Goal: Transaction & Acquisition: Obtain resource

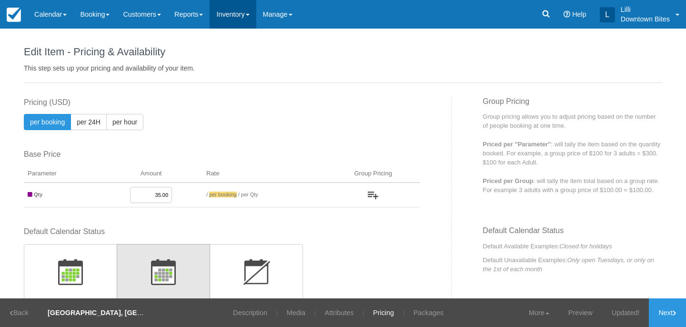
click at [242, 15] on link "Inventory" at bounding box center [233, 14] width 46 height 29
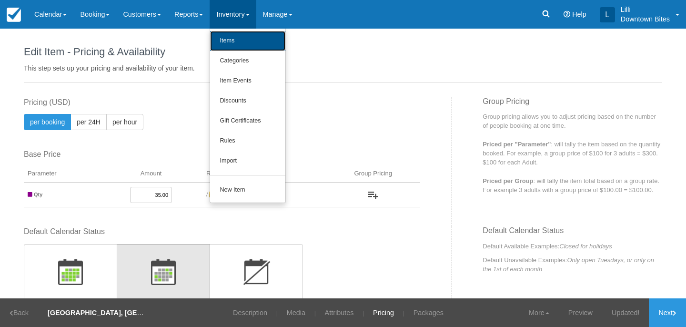
click at [250, 44] on link "Items" at bounding box center [247, 41] width 75 height 20
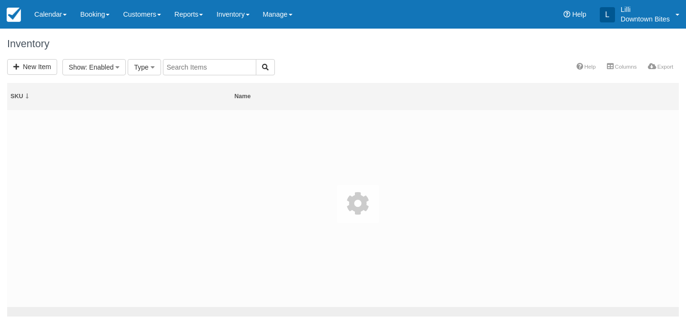
select select
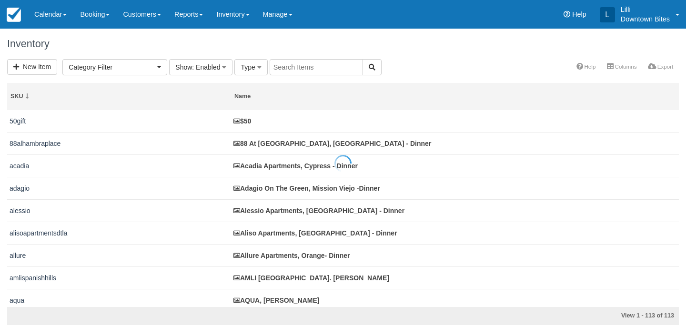
click at [314, 69] on div at bounding box center [343, 163] width 686 height 327
click at [314, 69] on input "text" at bounding box center [316, 67] width 93 height 16
type input "jia"
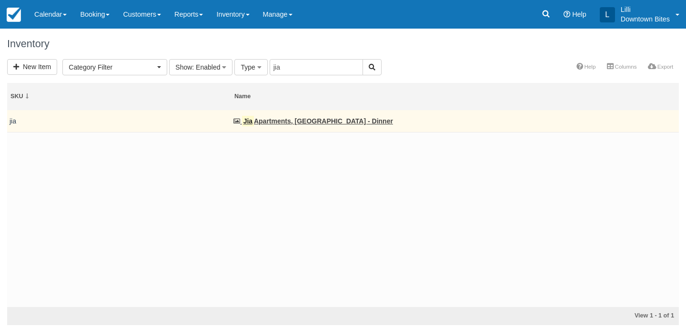
click at [273, 125] on td "Jia Apartments, Los Angeles - Dinner" at bounding box center [455, 121] width 448 height 22
click at [274, 122] on link "Jia Apartments, Los Angeles - Dinner" at bounding box center [313, 121] width 160 height 8
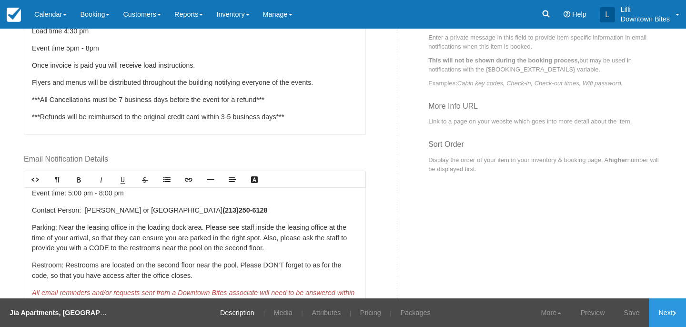
scroll to position [58, 0]
drag, startPoint x: 101, startPoint y: 210, endPoint x: 86, endPoint y: 209, distance: 14.8
click at [86, 209] on p "Contact Person: Sam, Linda, Gaby or Victoria ( 213) 250-6128" at bounding box center [195, 209] width 326 height 10
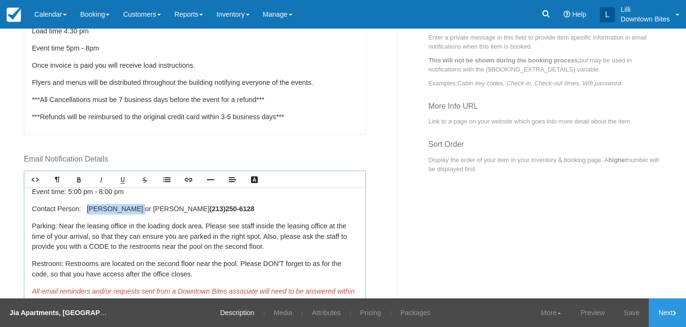
drag, startPoint x: 132, startPoint y: 211, endPoint x: 87, endPoint y: 210, distance: 45.3
click at [87, 210] on p "Contact Person: Linda, Gaby or Victoria ( 213) 250-6128" at bounding box center [195, 209] width 326 height 10
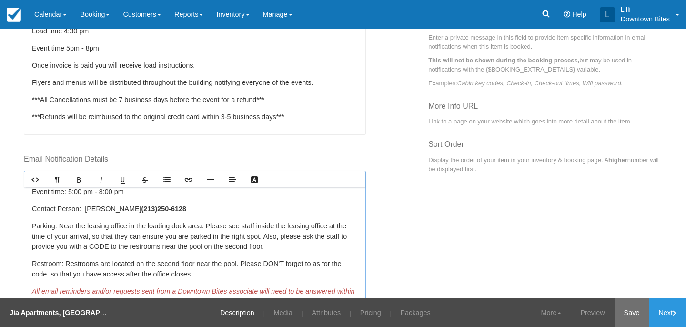
click at [618, 312] on link "Save" at bounding box center [631, 312] width 35 height 29
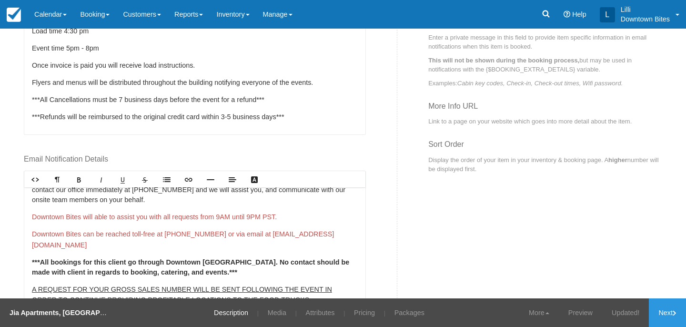
scroll to position [302, 0]
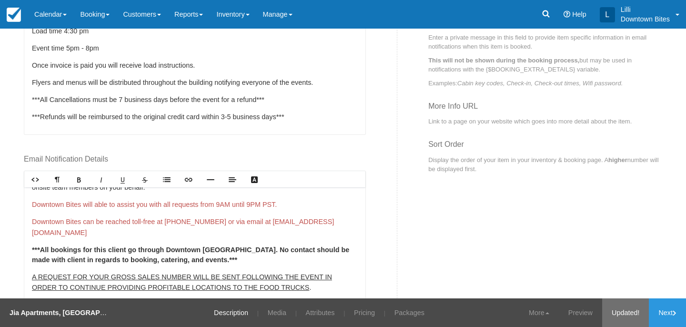
click at [617, 317] on link "Updated!" at bounding box center [625, 312] width 47 height 29
click at [674, 313] on icon at bounding box center [675, 313] width 4 height 6
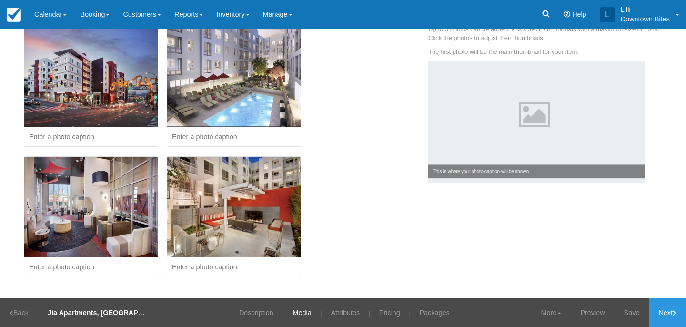
scroll to position [57, 0]
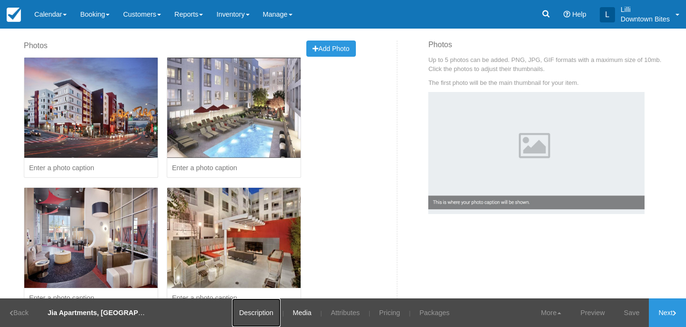
click at [256, 310] on link "Description" at bounding box center [256, 312] width 49 height 29
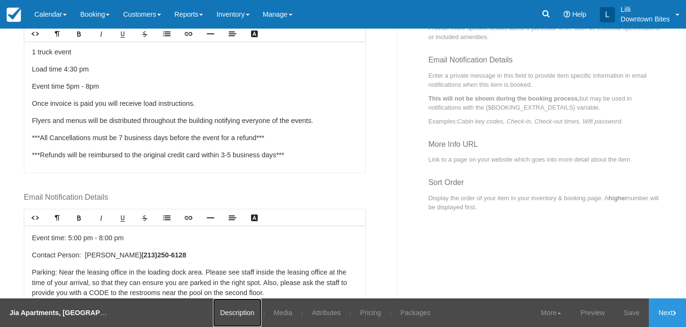
scroll to position [70, 0]
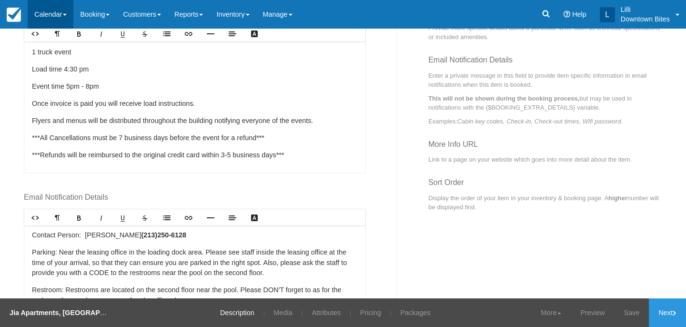
click at [50, 9] on link "Calendar" at bounding box center [51, 14] width 46 height 29
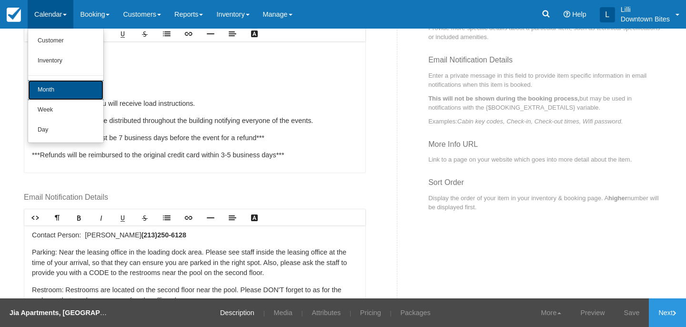
click at [49, 89] on link "Month" at bounding box center [65, 90] width 75 height 20
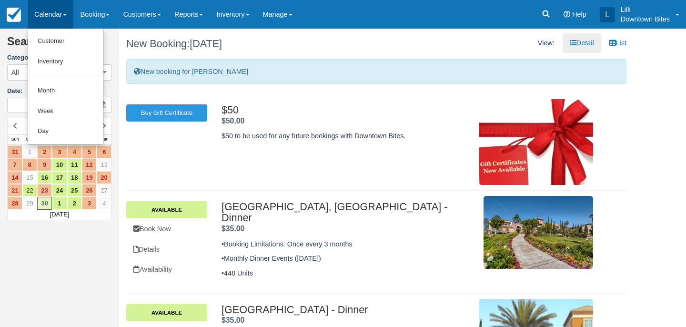
scroll to position [62, 0]
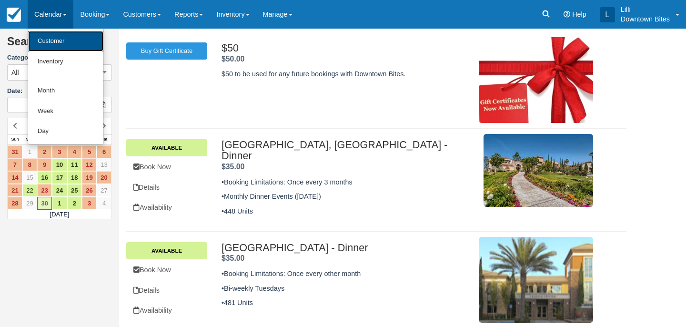
click at [61, 37] on link "Customer" at bounding box center [65, 41] width 75 height 20
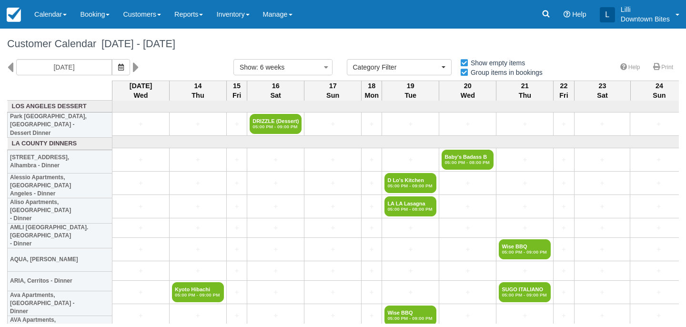
select select
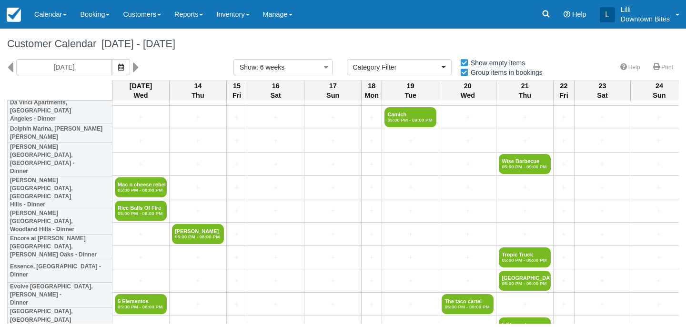
scroll to position [528, 0]
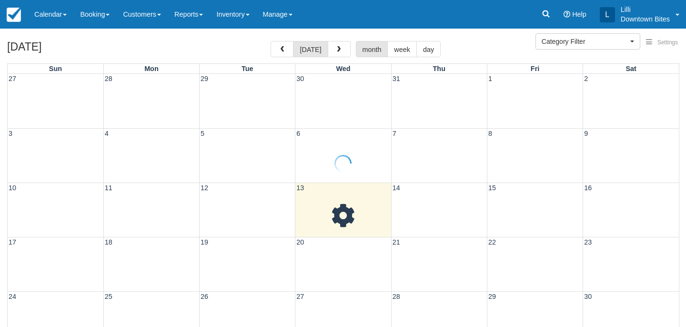
select select
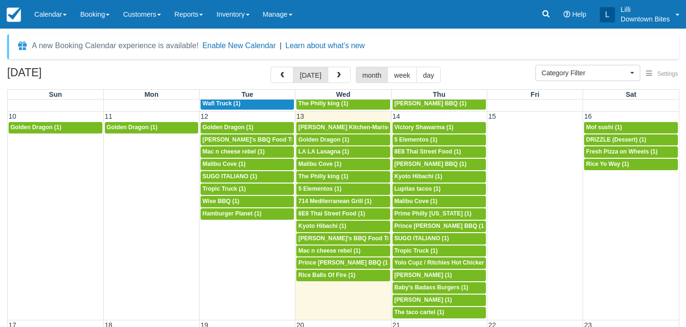
scroll to position [283, 0]
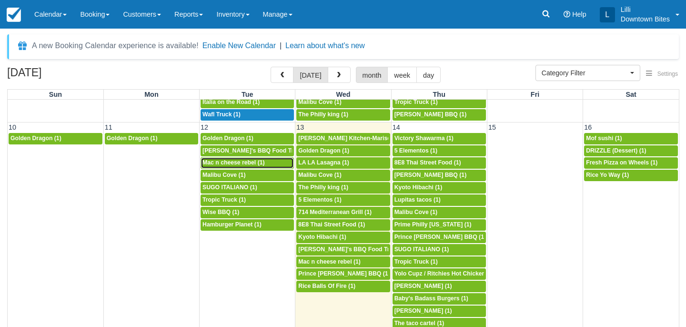
click at [231, 165] on span "Mac n cheese rebel (1)" at bounding box center [233, 162] width 62 height 7
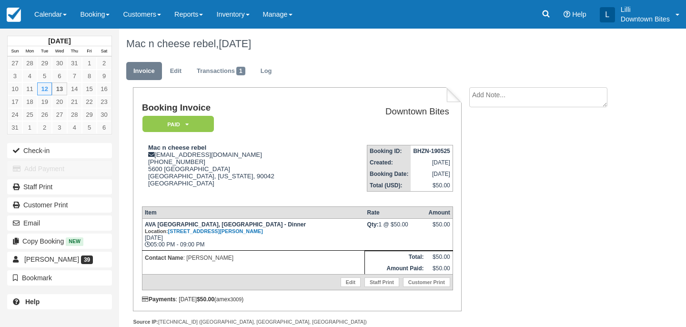
click at [492, 92] on textarea at bounding box center [538, 97] width 138 height 20
drag, startPoint x: 536, startPoint y: 94, endPoint x: 467, endPoint y: 92, distance: 69.1
click at [467, 92] on div "Unable to park on 8/12 Create Show on invoice" at bounding box center [547, 124] width 171 height 75
type textarea "Unable to park on 8/12"
click at [520, 150] on input "Show on invoice" at bounding box center [522, 150] width 6 height 6
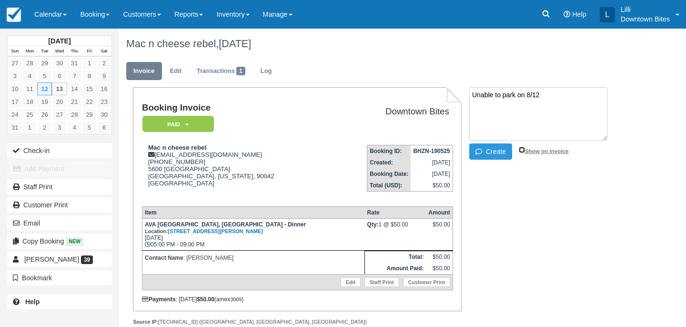
checkbox input "true"
click at [492, 151] on button "Create" at bounding box center [490, 151] width 43 height 16
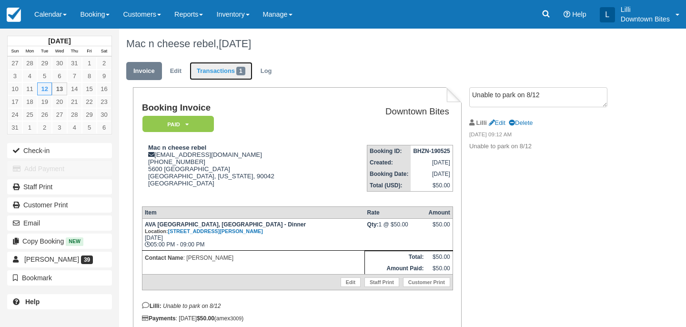
click at [230, 71] on link "Transactions 1" at bounding box center [221, 71] width 63 height 19
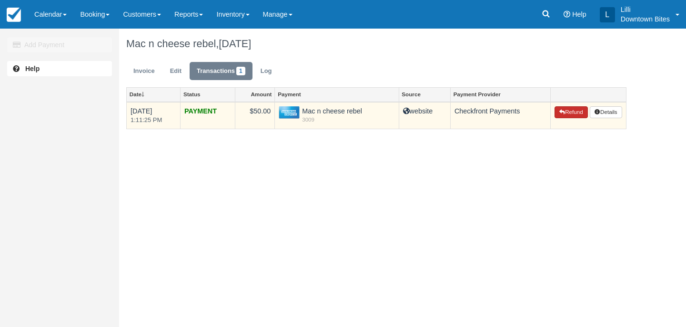
click at [571, 114] on button "Refund" at bounding box center [570, 112] width 33 height 12
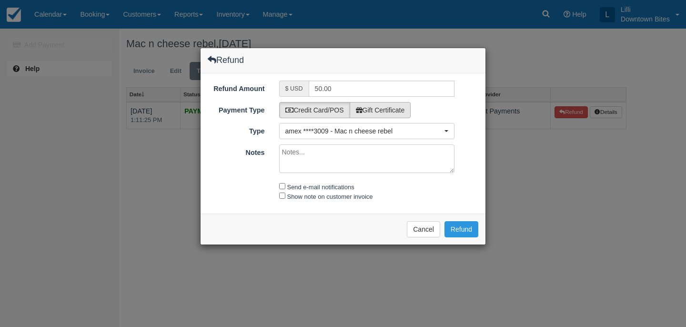
click at [406, 111] on label "Gift Certificate" at bounding box center [380, 110] width 61 height 16
radio input "true"
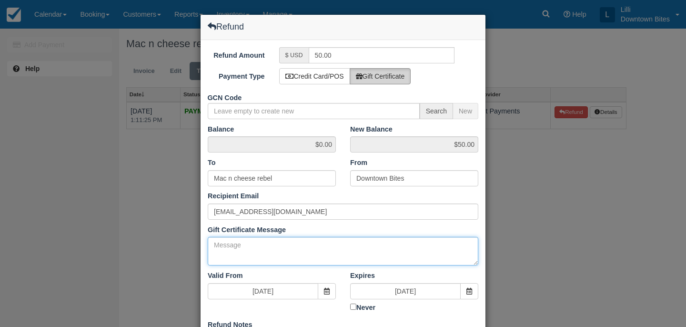
click at [230, 257] on textarea "Gift Certificate Message" at bounding box center [343, 251] width 271 height 29
paste textarea "Unable to park on 8/12"
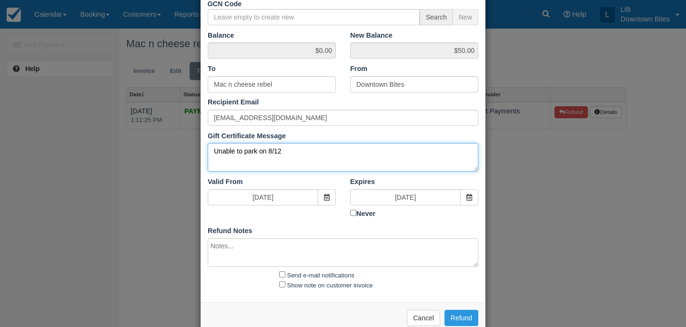
scroll to position [114, 0]
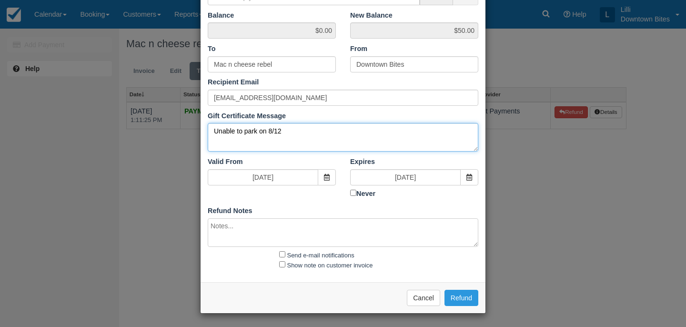
type textarea "Unable to park on 8/12"
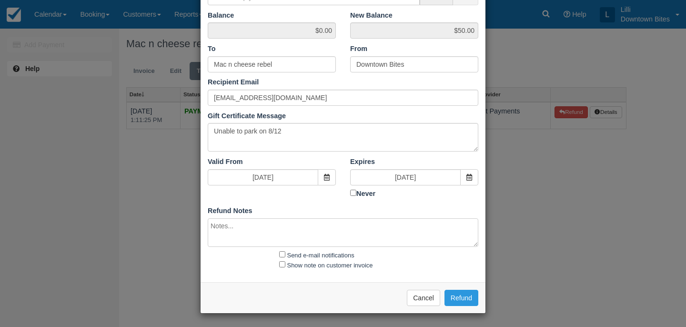
click at [257, 229] on textarea at bounding box center [343, 232] width 271 height 29
paste textarea "Unable to park on 8/12"
type textarea "Unable to park on 8/12"
click at [281, 253] on input "Send e-mail notifications" at bounding box center [282, 254] width 6 height 6
checkbox input "true"
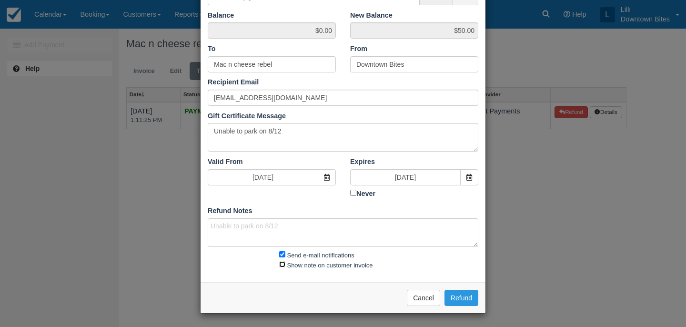
click at [281, 264] on input "Show note on customer invoice" at bounding box center [282, 264] width 6 height 6
checkbox input "true"
click at [457, 293] on button "Refund" at bounding box center [461, 298] width 34 height 16
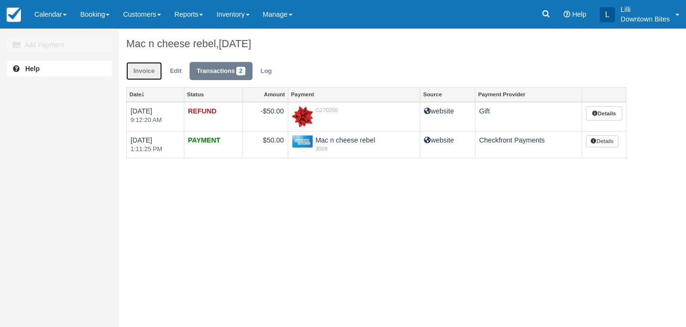
click at [141, 71] on link "Invoice" at bounding box center [144, 71] width 36 height 19
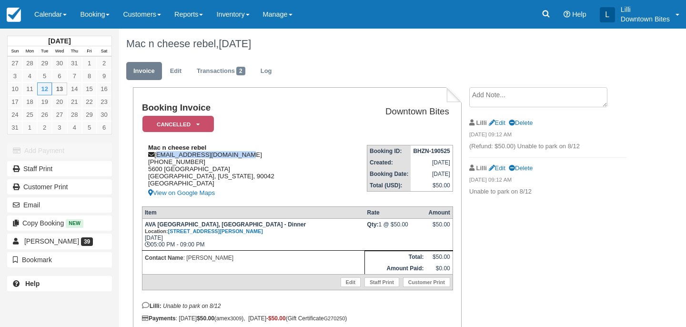
drag, startPoint x: 258, startPoint y: 153, endPoint x: 155, endPoint y: 154, distance: 102.9
click at [155, 154] on div "Mac n cheese rebel [EMAIL_ADDRESS][DOMAIN_NAME] 1 (323) 627-[GEOGRAPHIC_DATA][U…" at bounding box center [236, 171] width 189 height 55
copy div "[EMAIL_ADDRESS][DOMAIN_NAME]"
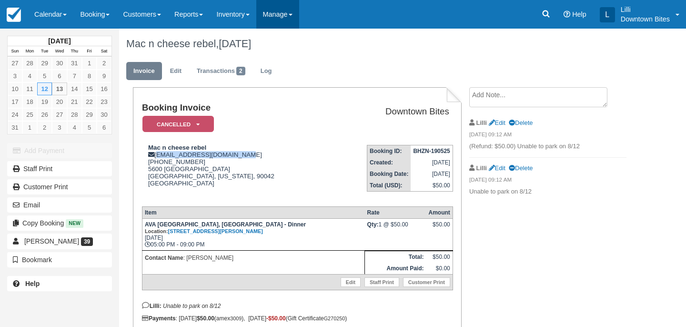
click at [287, 17] on link "Manage" at bounding box center [277, 14] width 43 height 29
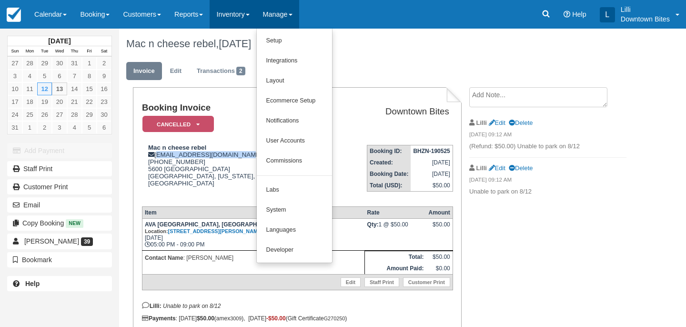
click at [232, 18] on link "Inventory" at bounding box center [233, 14] width 46 height 29
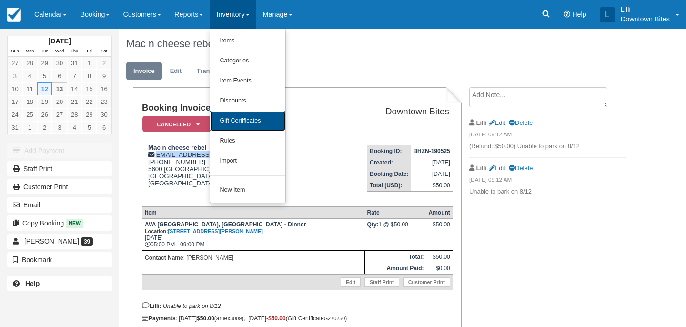
click at [242, 124] on link "Gift Certificates" at bounding box center [247, 121] width 75 height 20
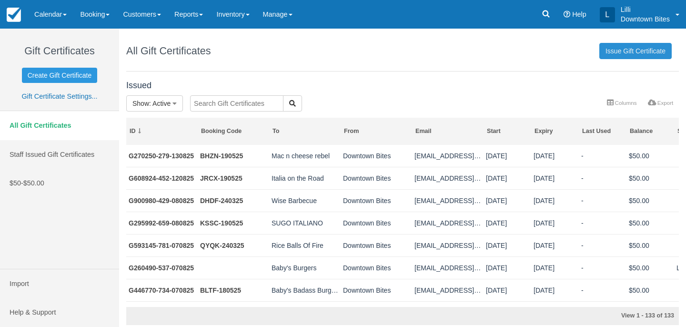
click at [618, 53] on link "Issue Gift Certificate" at bounding box center [635, 51] width 72 height 16
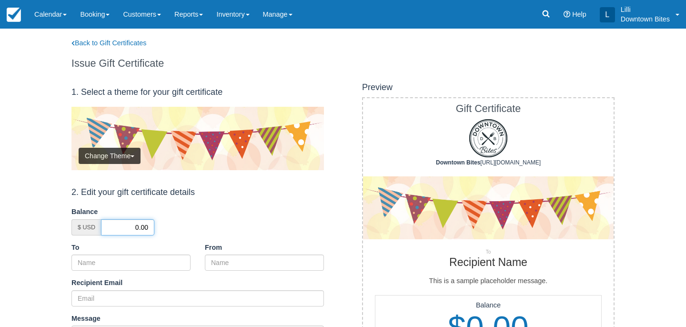
click at [132, 226] on input "0.00" at bounding box center [127, 227] width 53 height 16
type input "50.00"
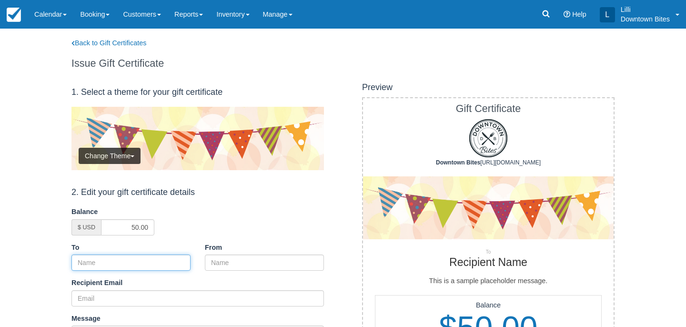
click at [135, 261] on input "To" at bounding box center [130, 262] width 119 height 16
type input "Mac N Cheese Rebel"
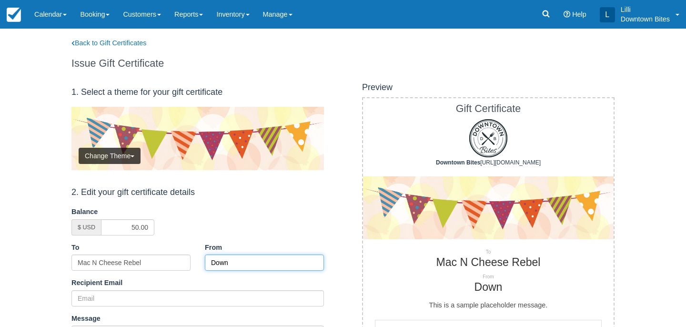
type input "Downtown Bites"
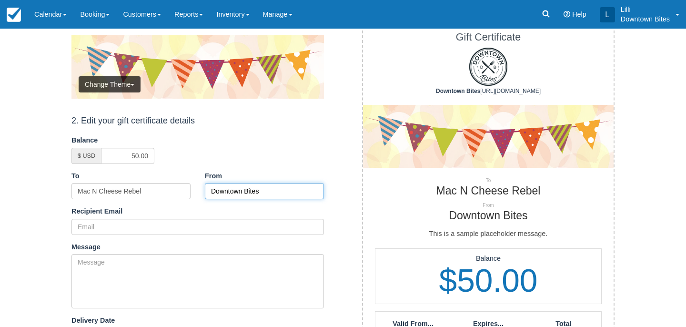
scroll to position [100, 0]
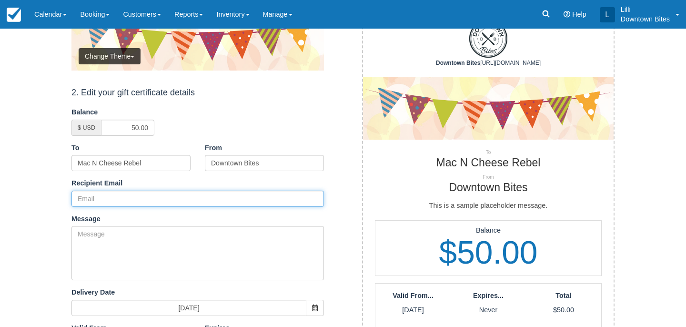
click at [153, 201] on input "Recipient Email" at bounding box center [197, 199] width 252 height 16
paste input "[EMAIL_ADDRESS][DOMAIN_NAME]"
type input "[EMAIL_ADDRESS][DOMAIN_NAME]"
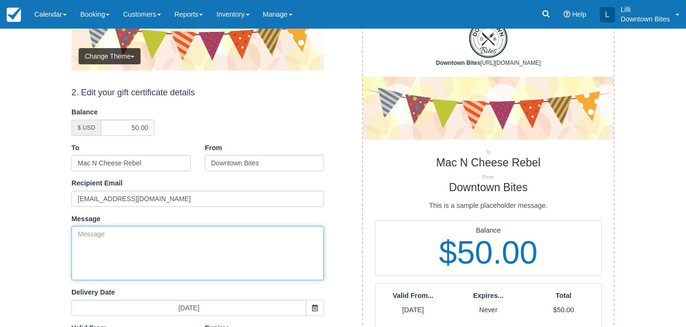
click at [109, 241] on textarea "Message" at bounding box center [197, 253] width 252 height 54
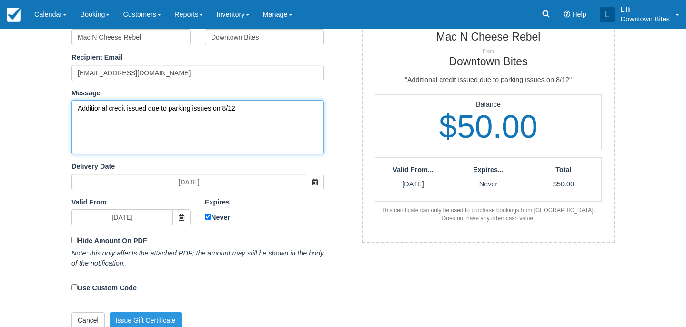
scroll to position [235, 0]
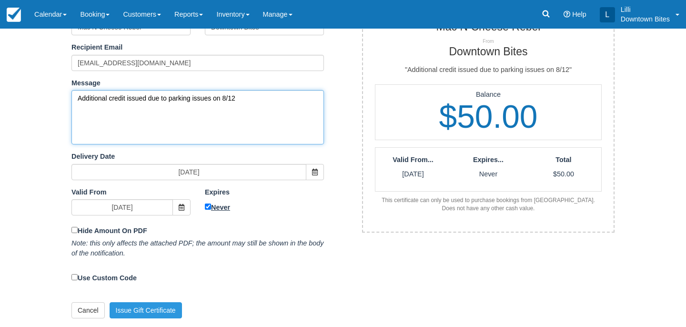
type textarea "Additional credit issued due to parking issues on 8/12"
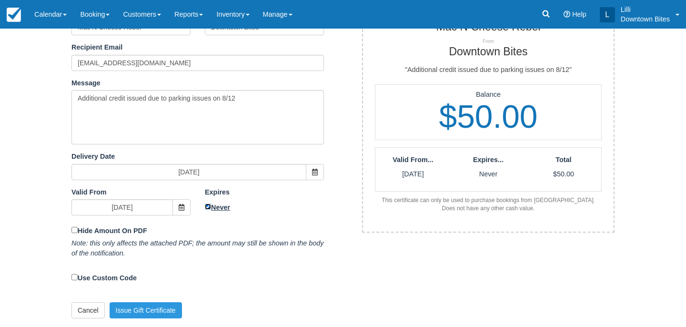
click at [208, 207] on input "Never" at bounding box center [208, 206] width 6 height 6
checkbox input "false"
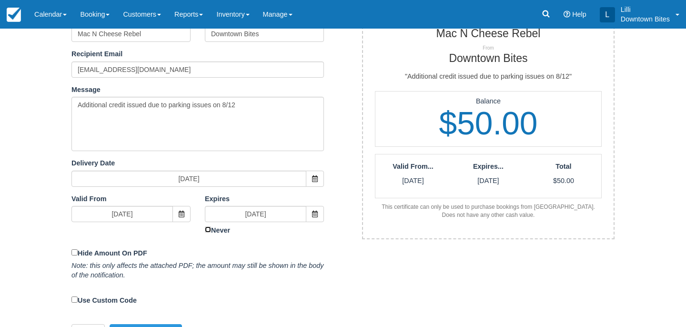
scroll to position [224, 0]
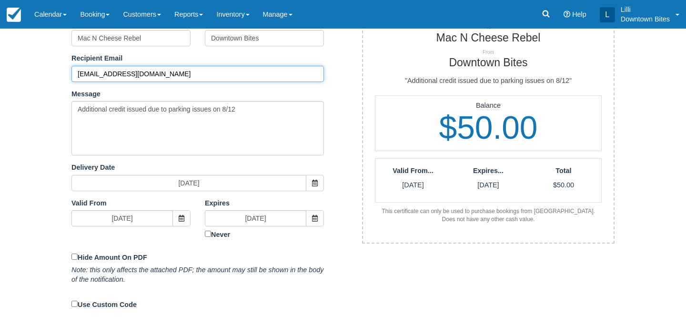
click at [78, 72] on input "[EMAIL_ADDRESS][DOMAIN_NAME]" at bounding box center [197, 74] width 252 height 16
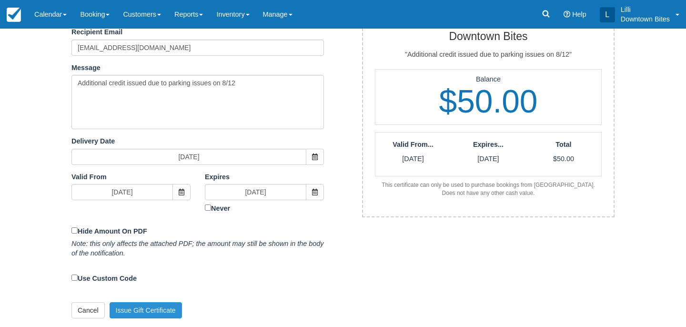
click at [147, 312] on button "Issue Gift Certificate" at bounding box center [146, 310] width 72 height 16
